Goal: Task Accomplishment & Management: Complete application form

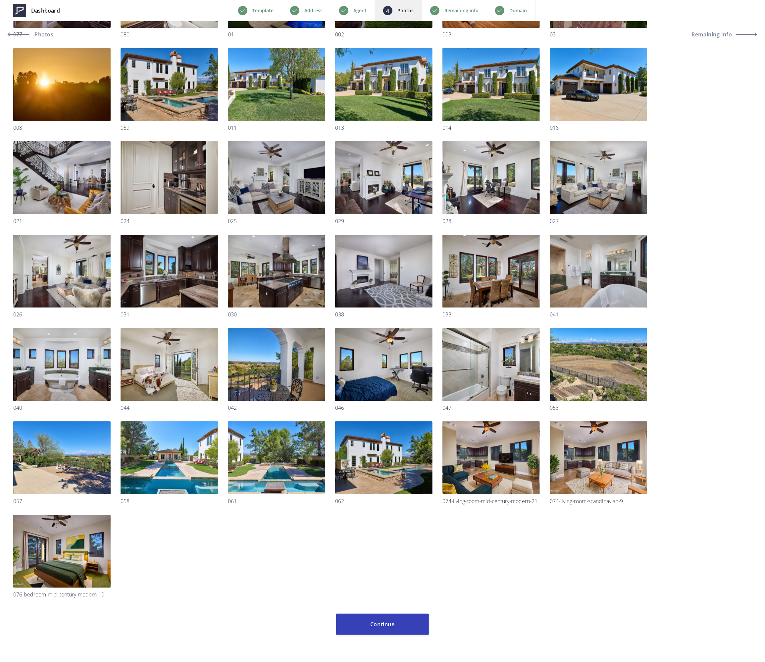
scroll to position [886, 0]
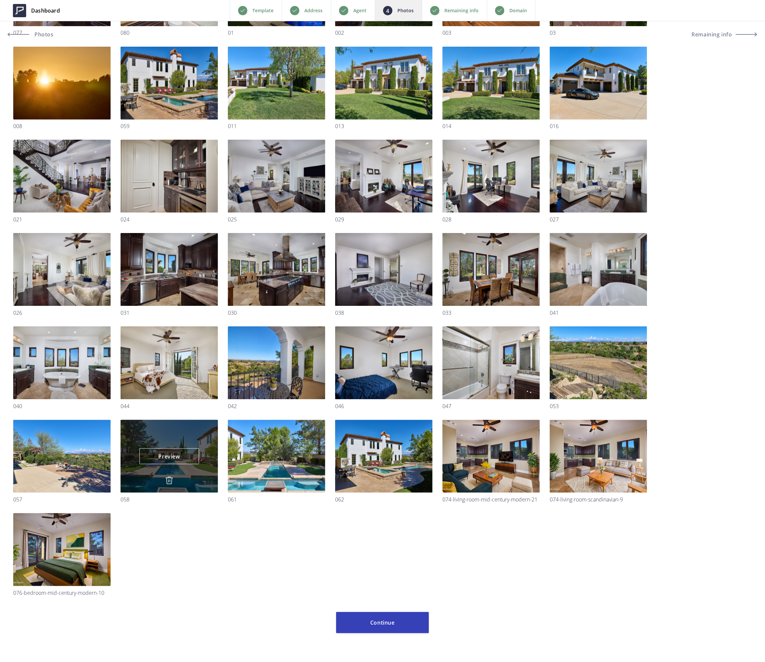
click at [195, 440] on div "Preview Preview" at bounding box center [169, 456] width 97 height 73
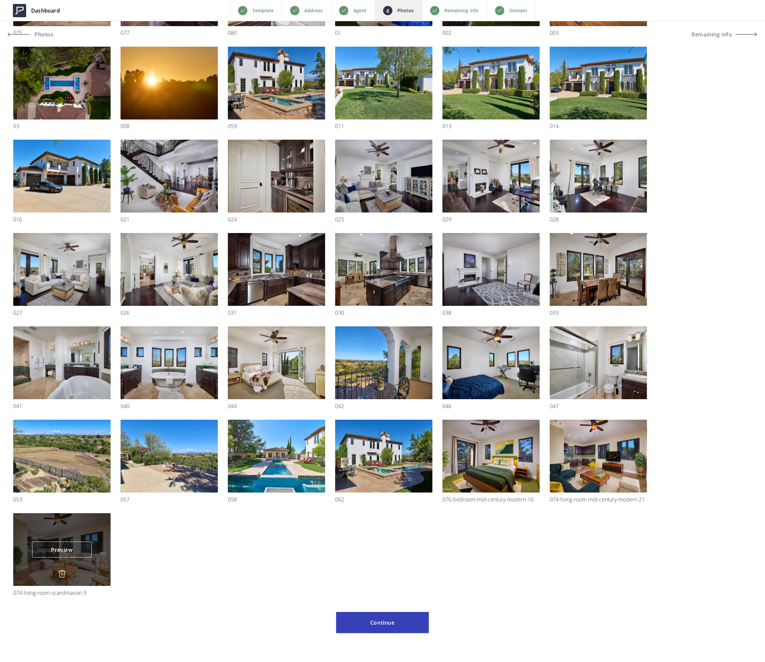
click at [61, 575] on img at bounding box center [62, 574] width 8 height 8
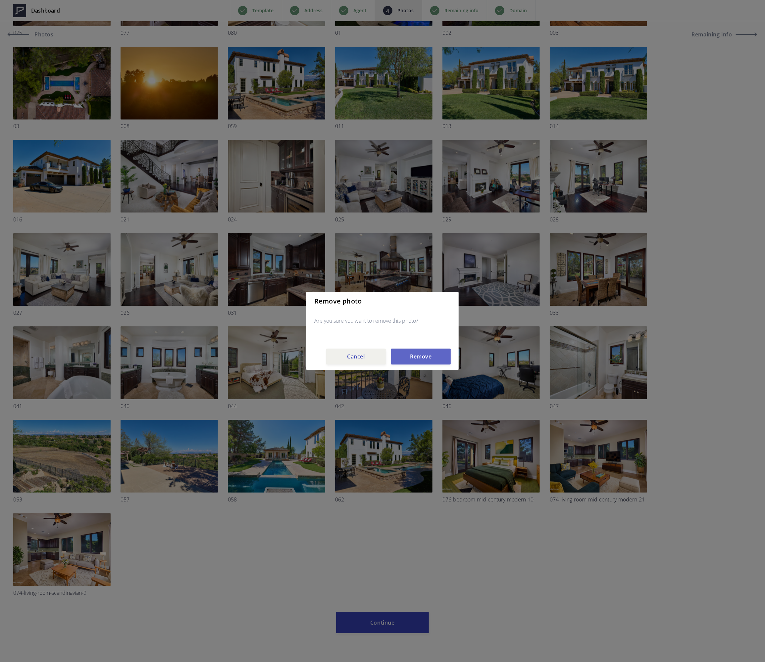
click at [437, 358] on button "Remove" at bounding box center [421, 357] width 60 height 16
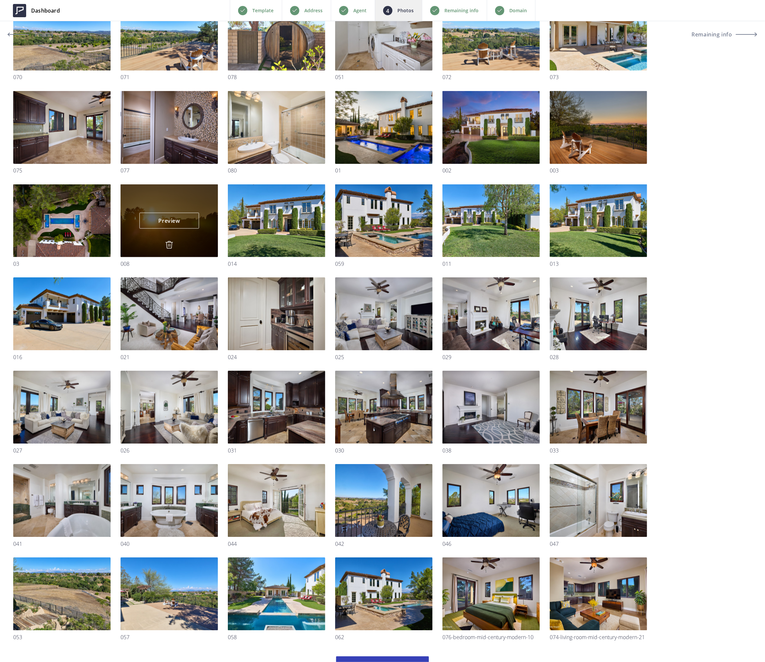
scroll to position [792, 0]
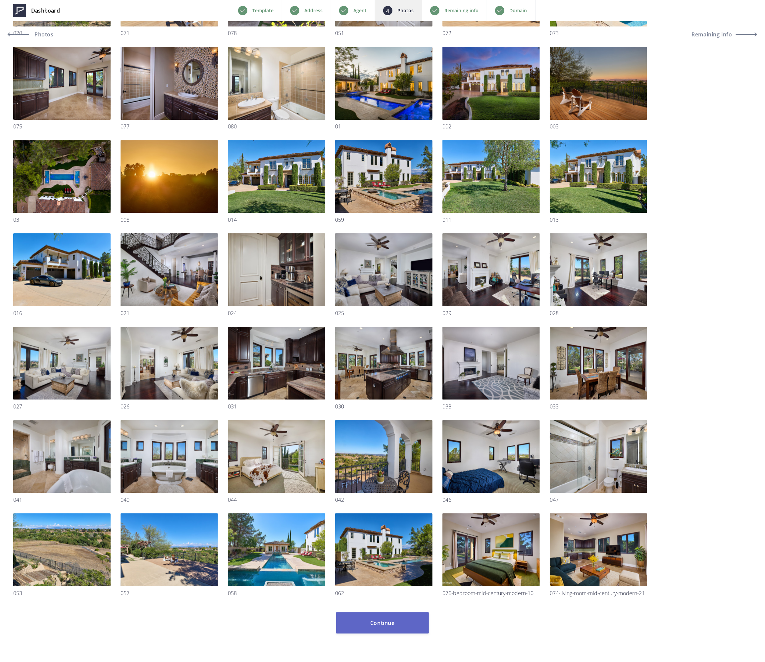
click at [400, 624] on button "Continue" at bounding box center [382, 623] width 93 height 21
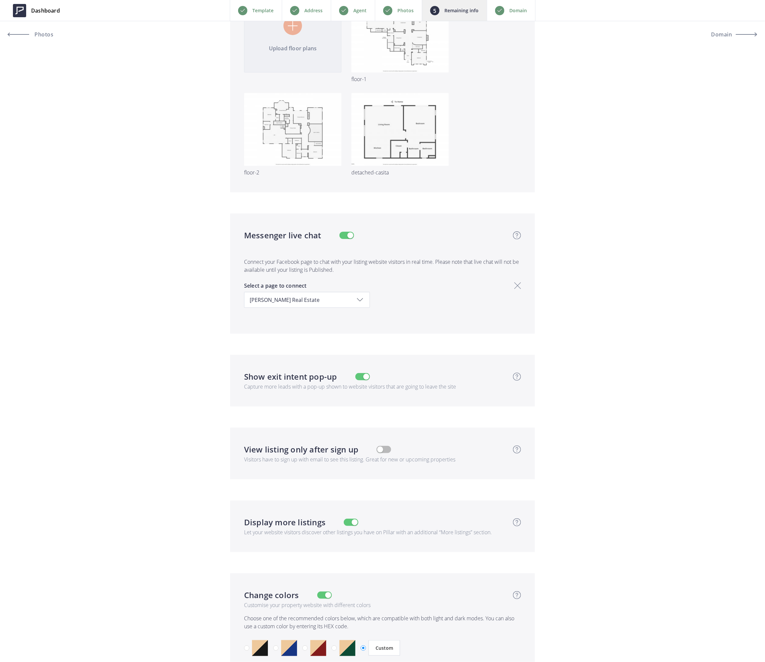
scroll to position [2170, 0]
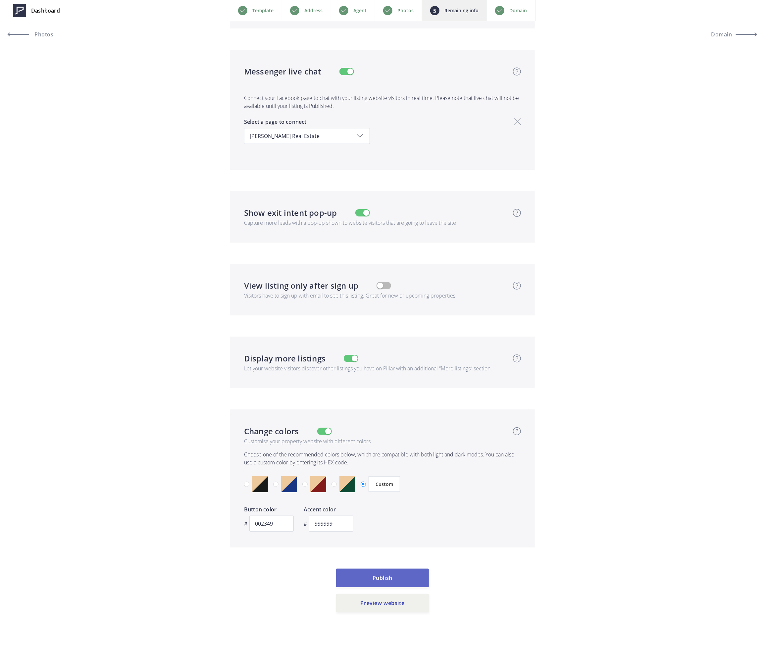
click at [386, 578] on button "Publish" at bounding box center [382, 578] width 93 height 19
click at [384, 579] on button "Publish" at bounding box center [382, 578] width 93 height 19
click at [388, 601] on button "Preview website" at bounding box center [382, 603] width 93 height 19
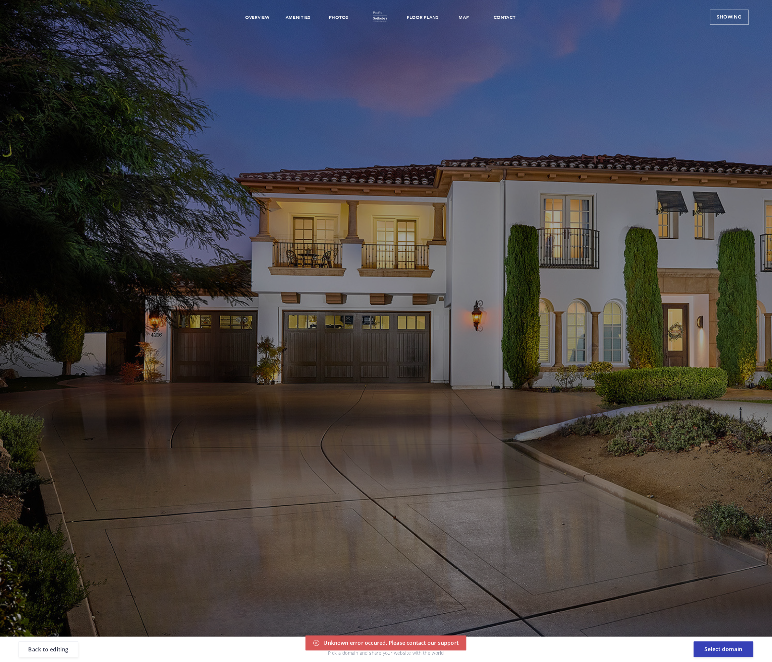
scroll to position [0, 0]
click at [253, 17] on link "Overview" at bounding box center [257, 18] width 25 height 6
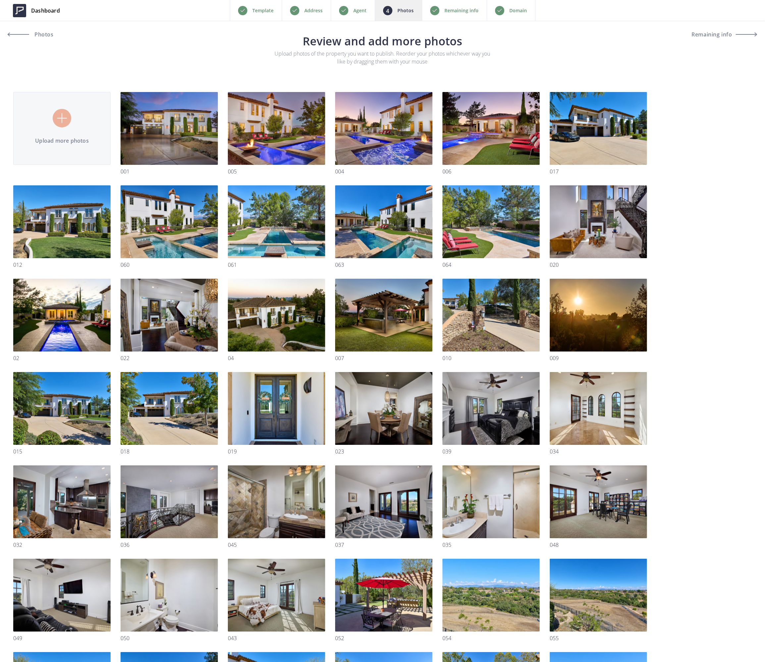
click at [459, 8] on p "Remaining info" at bounding box center [462, 11] width 34 height 8
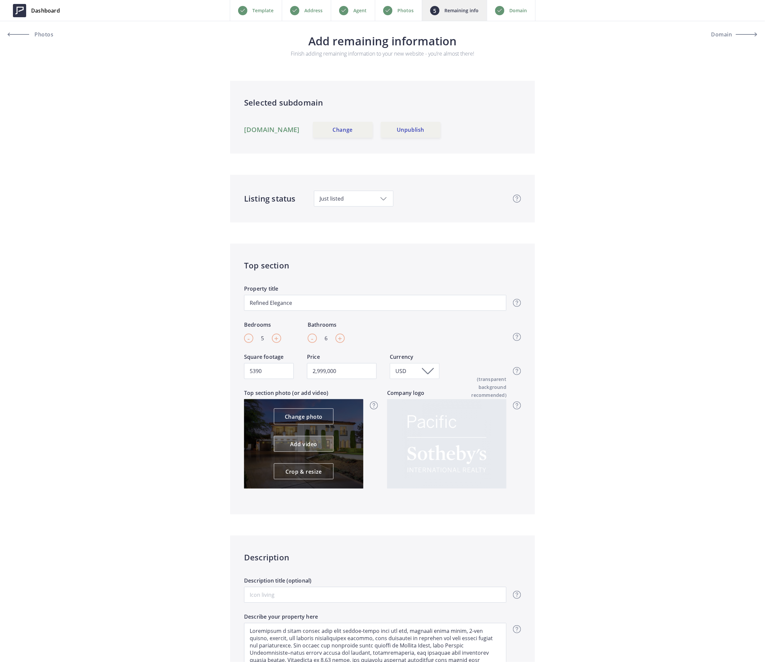
click at [297, 445] on link "Add video" at bounding box center [304, 444] width 60 height 16
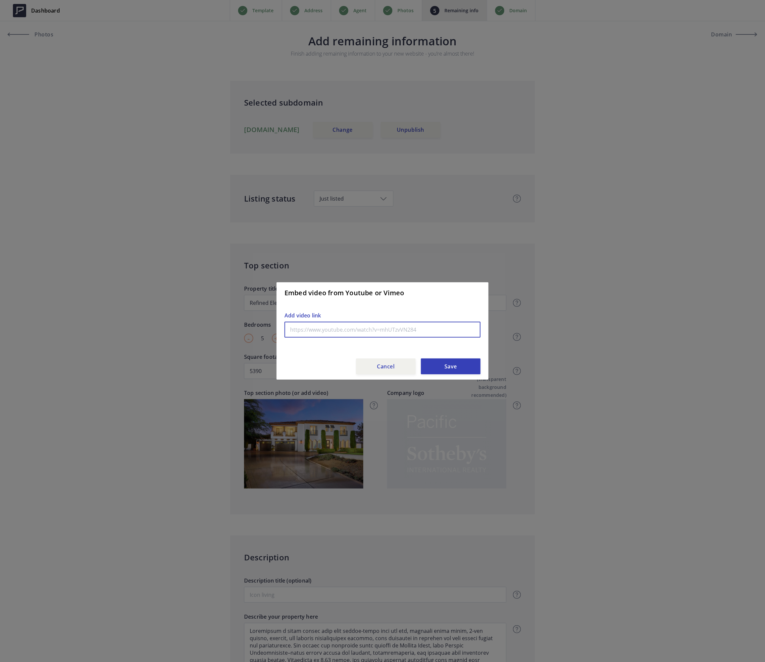
click at [315, 324] on input "text" at bounding box center [382, 330] width 196 height 16
paste input "[URL][DOMAIN_NAME]"
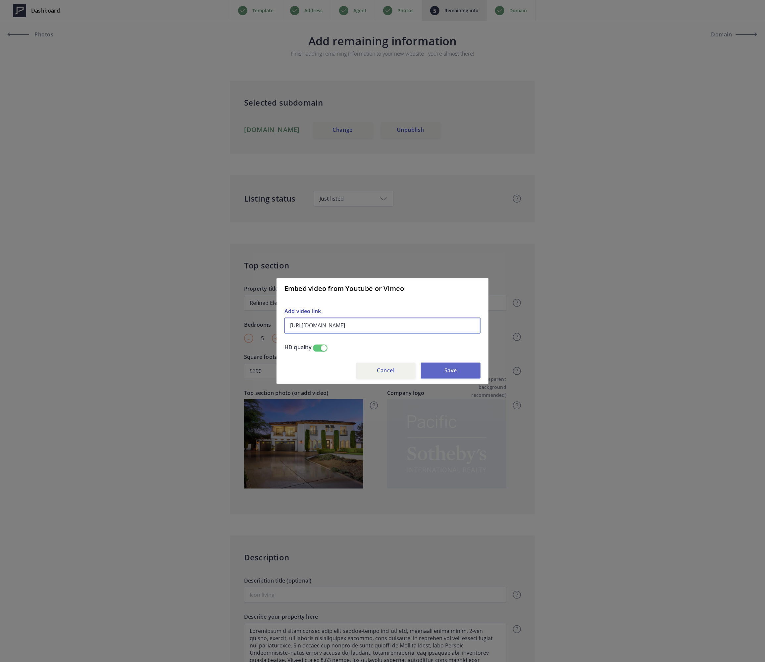
type input "[URL][DOMAIN_NAME]"
click at [463, 370] on button "Save" at bounding box center [451, 371] width 60 height 16
type input "2,999,000"
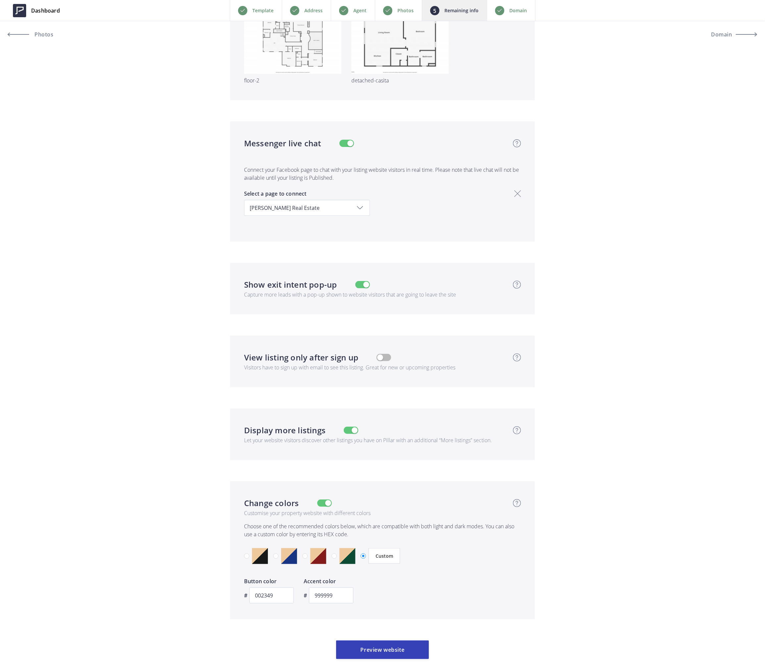
scroll to position [2144, 0]
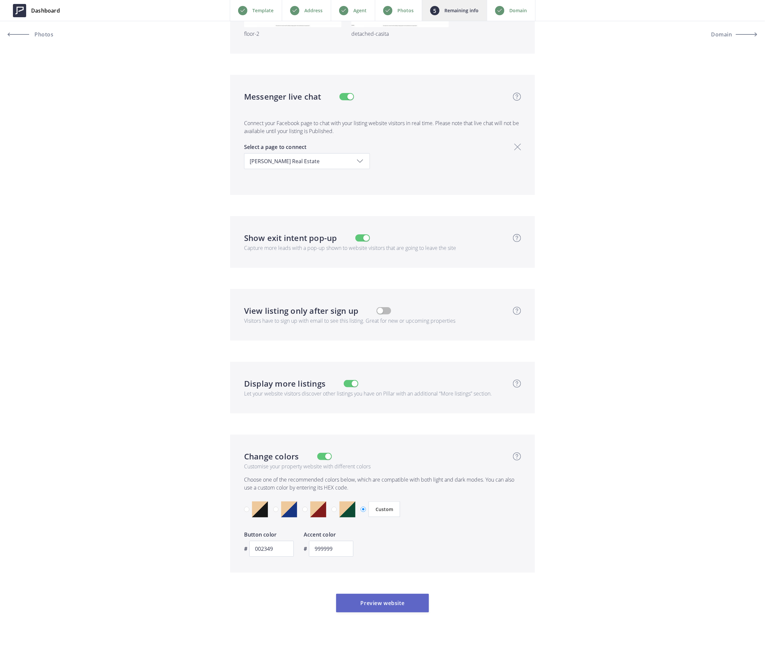
click at [388, 601] on button "Preview website" at bounding box center [382, 603] width 93 height 19
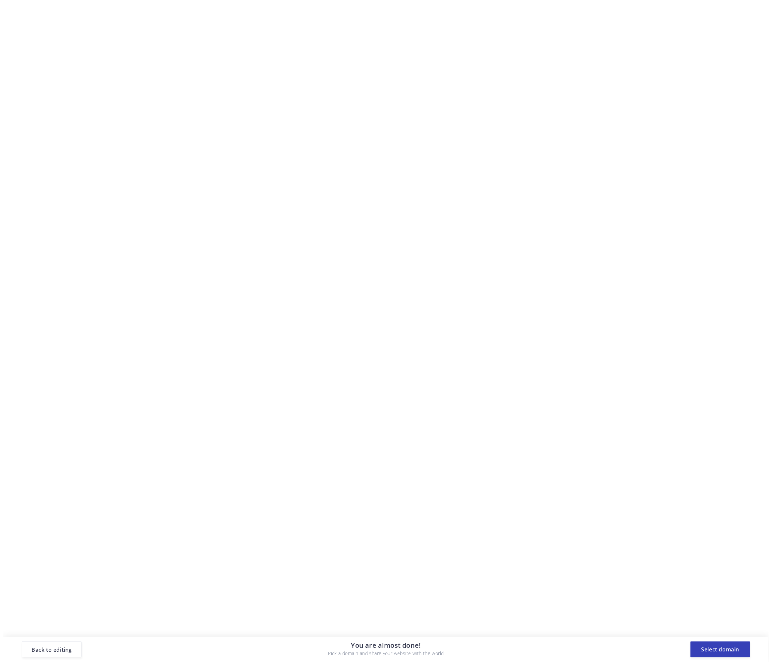
scroll to position [0, 0]
